Goal: Information Seeking & Learning: Learn about a topic

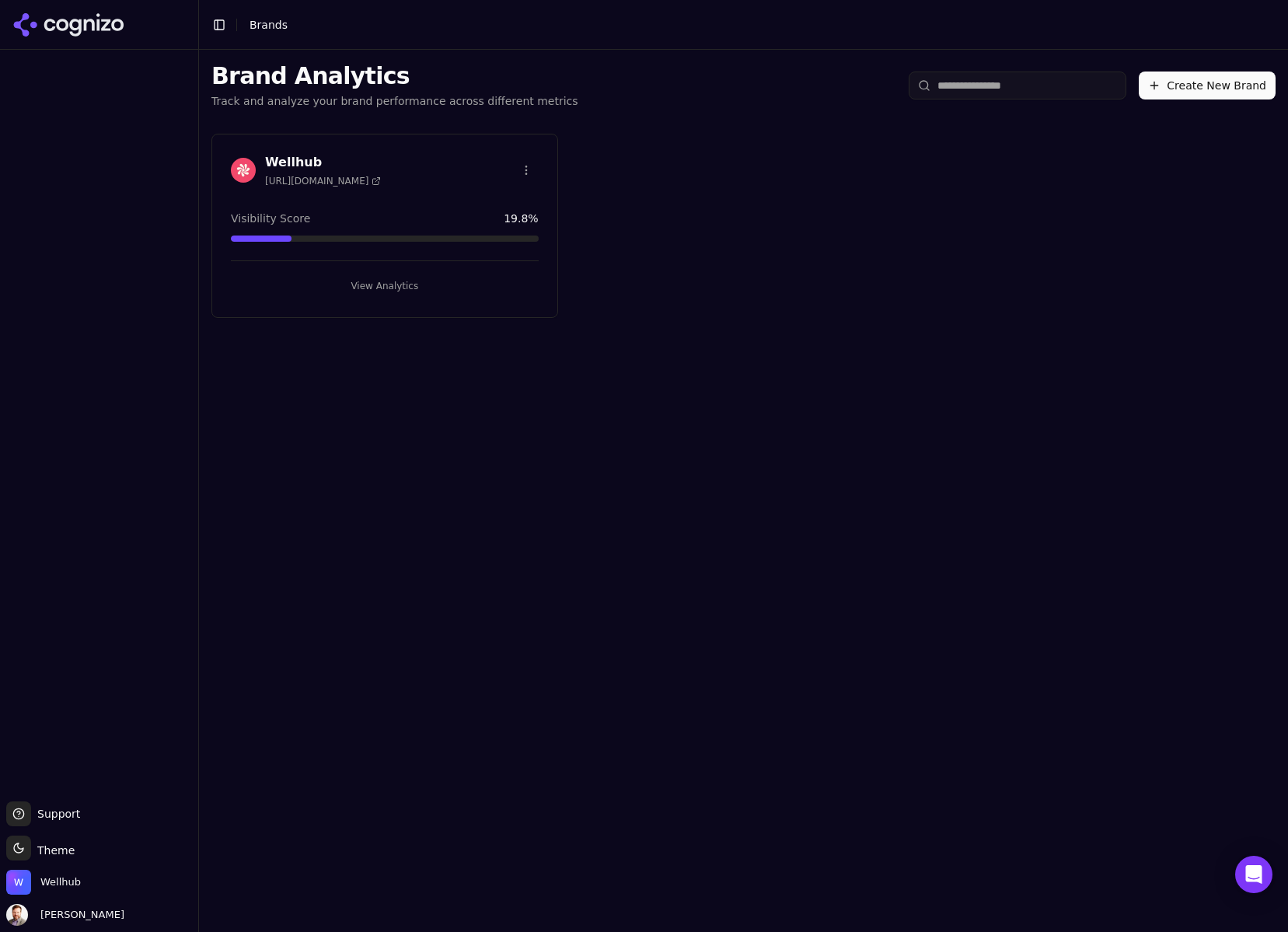
click at [294, 157] on h3 "Wellhub" at bounding box center [322, 162] width 116 height 18
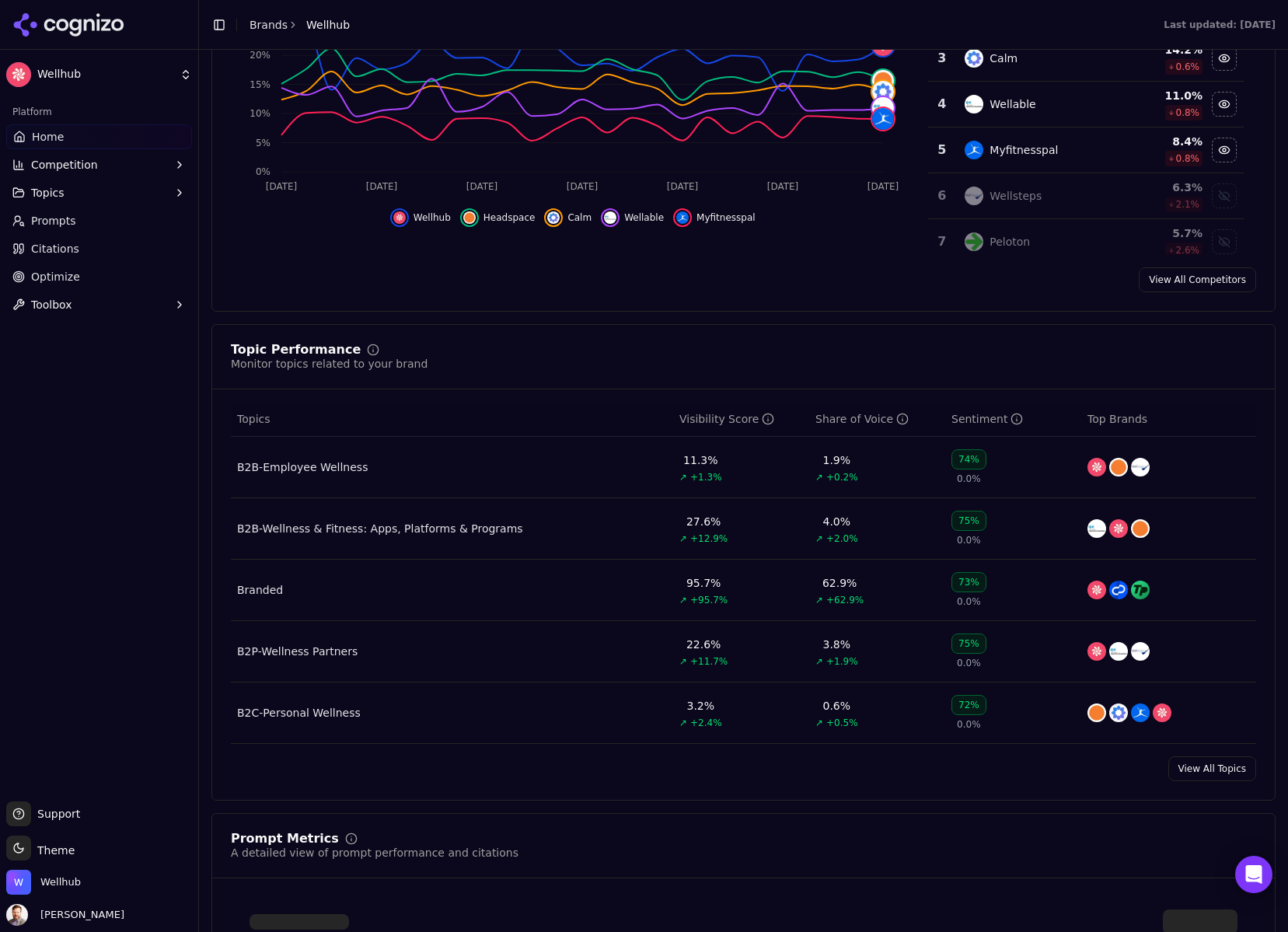
scroll to position [376, 0]
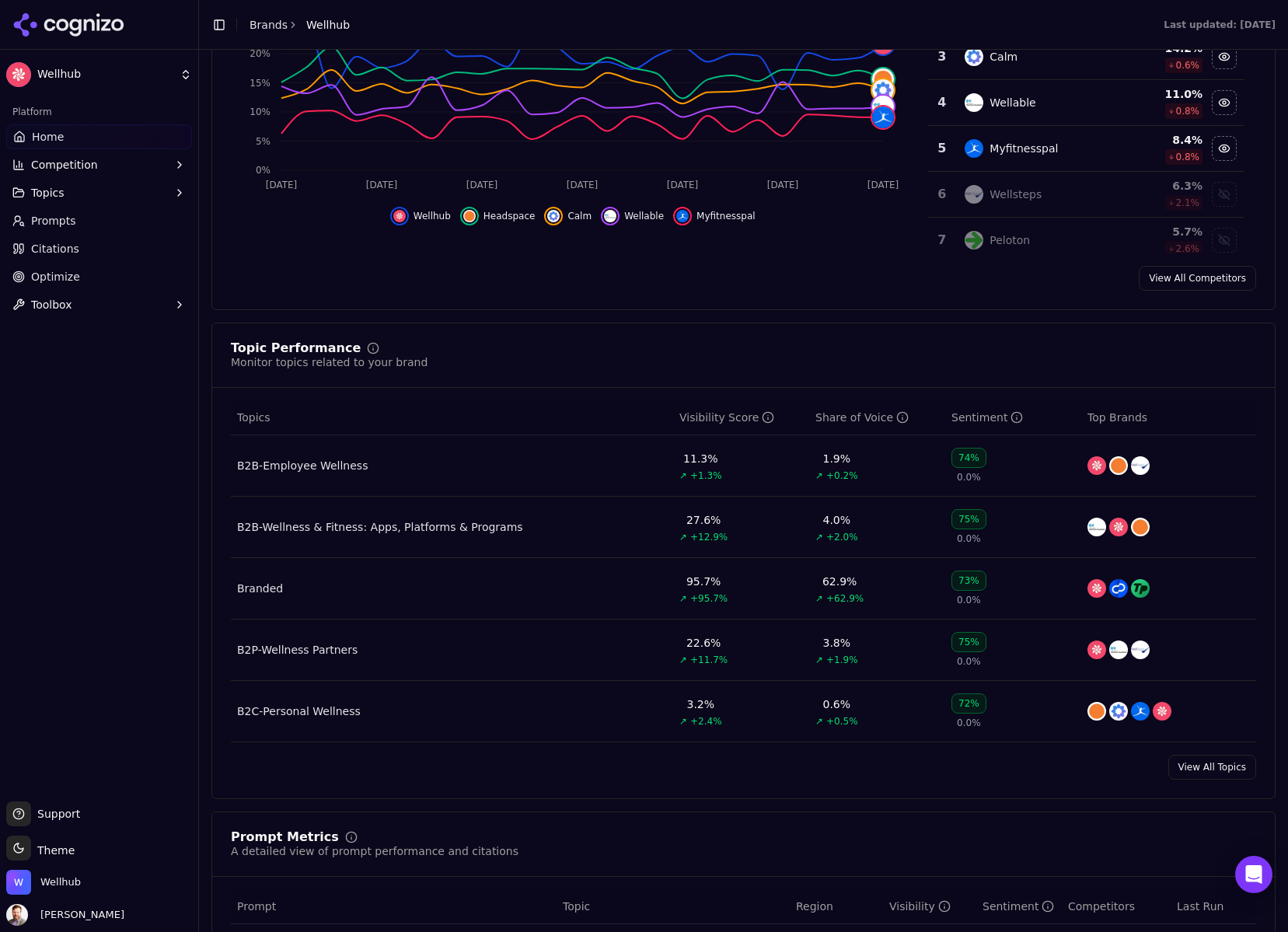
click at [352, 529] on div "B2B-Wellness & Fitness: Apps, Platforms & Programs" at bounding box center [380, 526] width 286 height 16
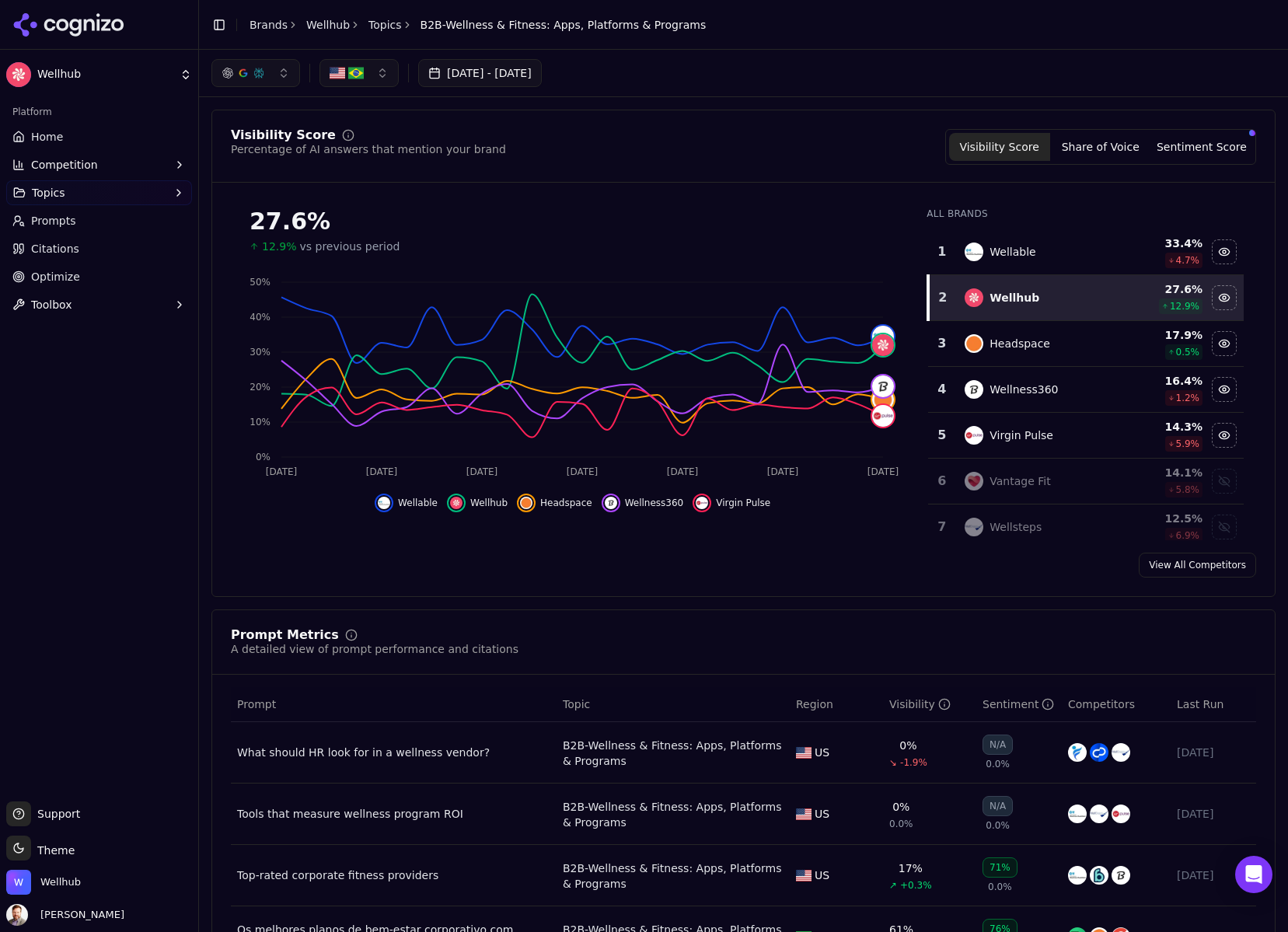
click at [852, 267] on icon "Jul 20 Jul 26 Jul 30 Aug 4 Aug 10 Aug 15 Aug 19 0% 10% 20% 30% 40% 50%" at bounding box center [572, 375] width 683 height 217
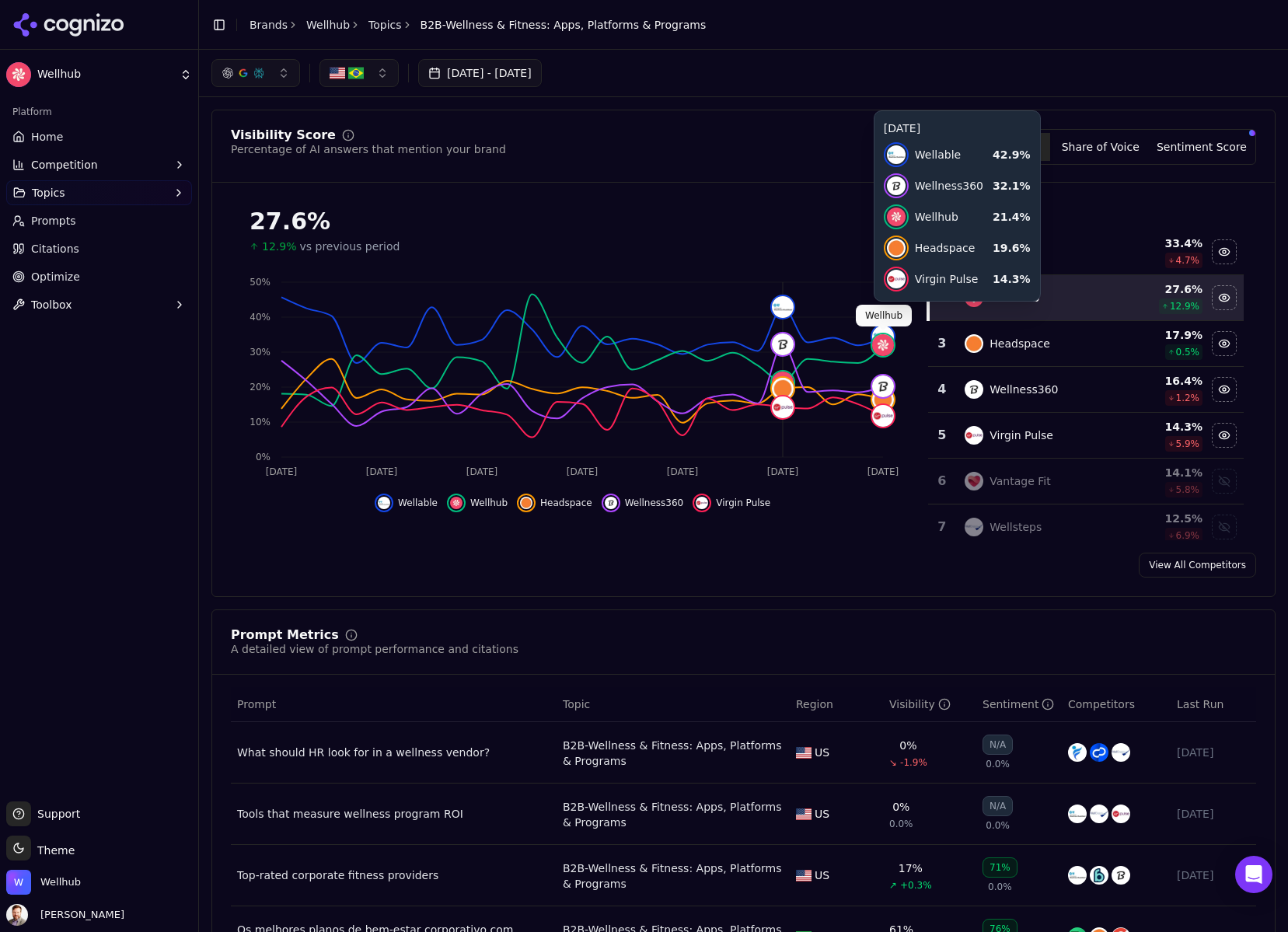
click at [778, 304] on img at bounding box center [782, 307] width 22 height 22
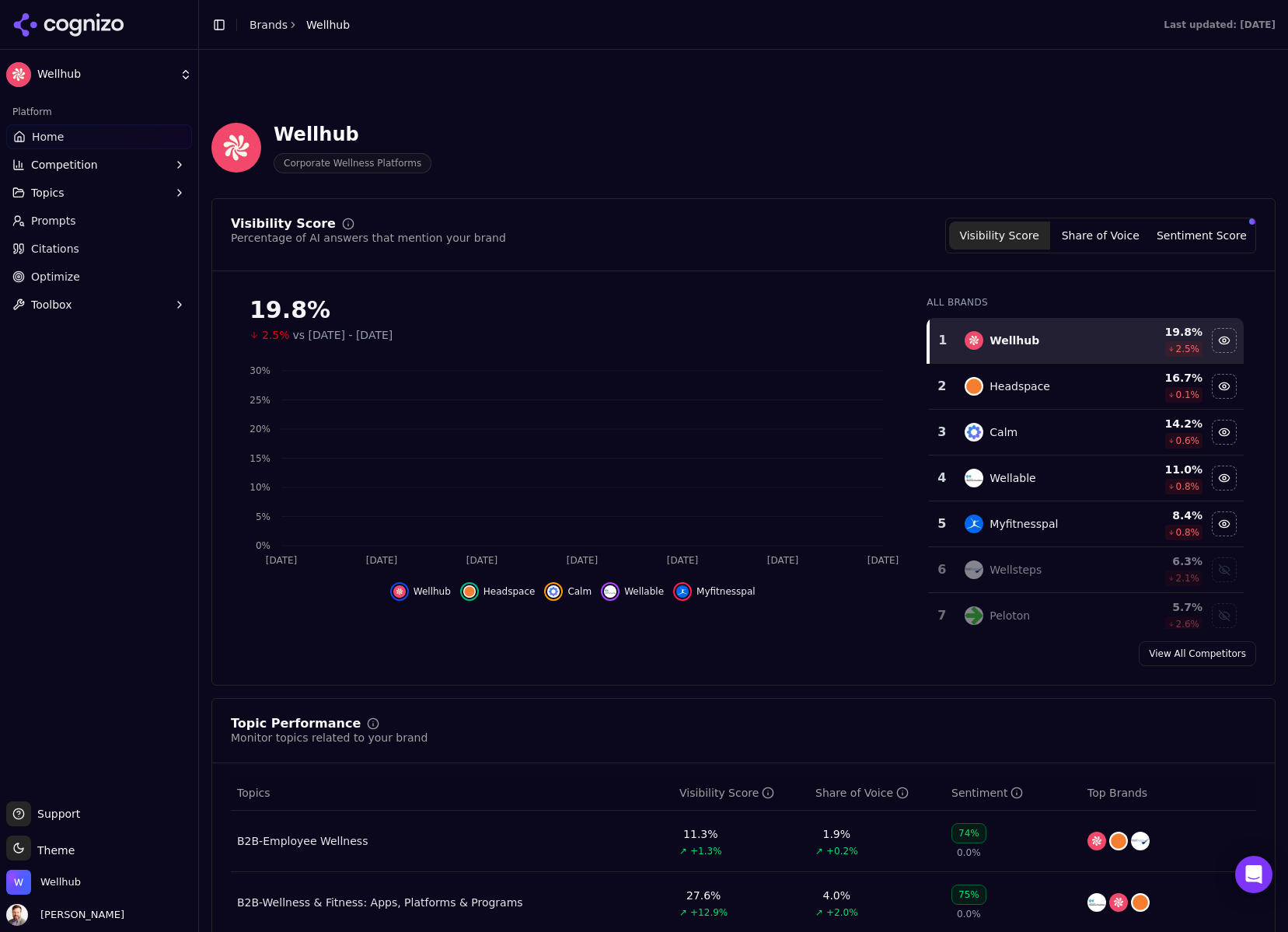
scroll to position [376, 0]
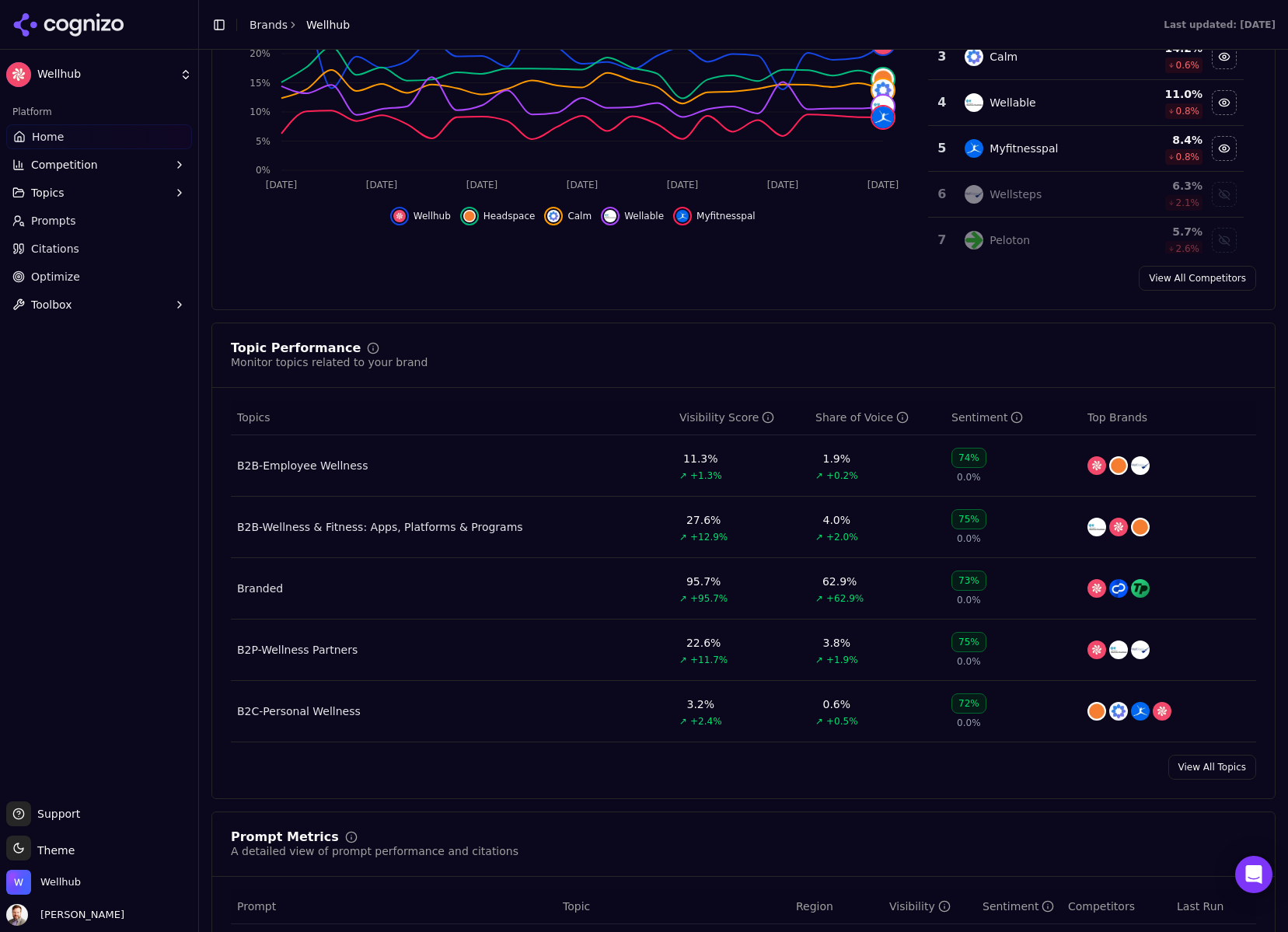
click at [515, 520] on td "B2B-Wellness & Fitness: Apps, Platforms & Programs" at bounding box center [452, 527] width 442 height 62
click at [443, 530] on div "B2B-Wellness & Fitness: Apps, Platforms & Programs" at bounding box center [380, 526] width 286 height 16
